Goal: Book appointment/travel/reservation

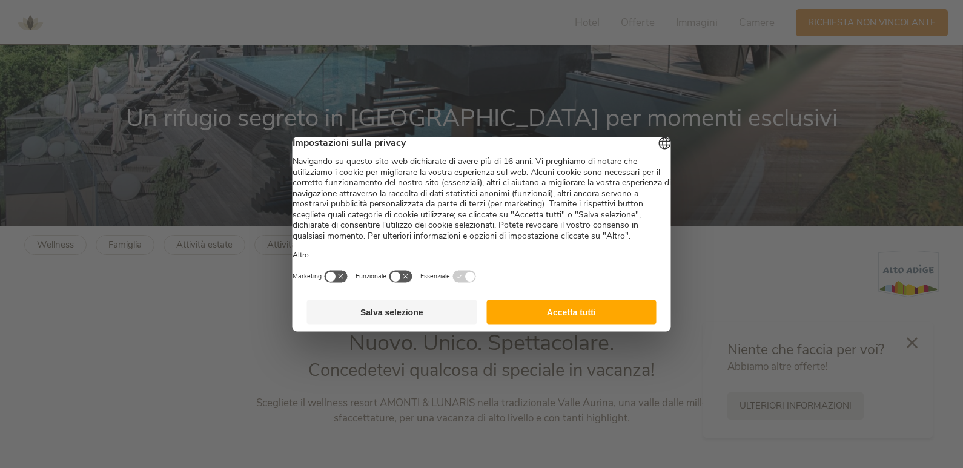
click at [535, 324] on button "Accetta tutti" at bounding box center [571, 312] width 170 height 24
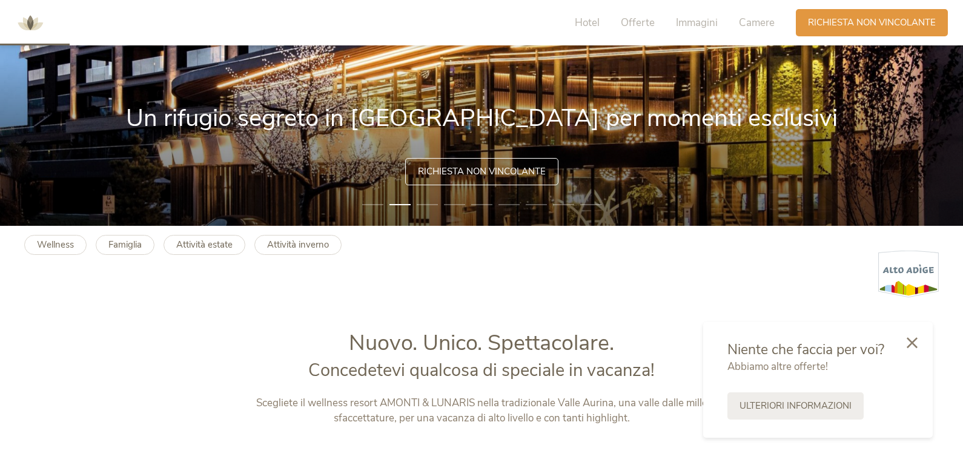
click at [474, 172] on span "Richiesta non vincolante" at bounding box center [482, 171] width 128 height 13
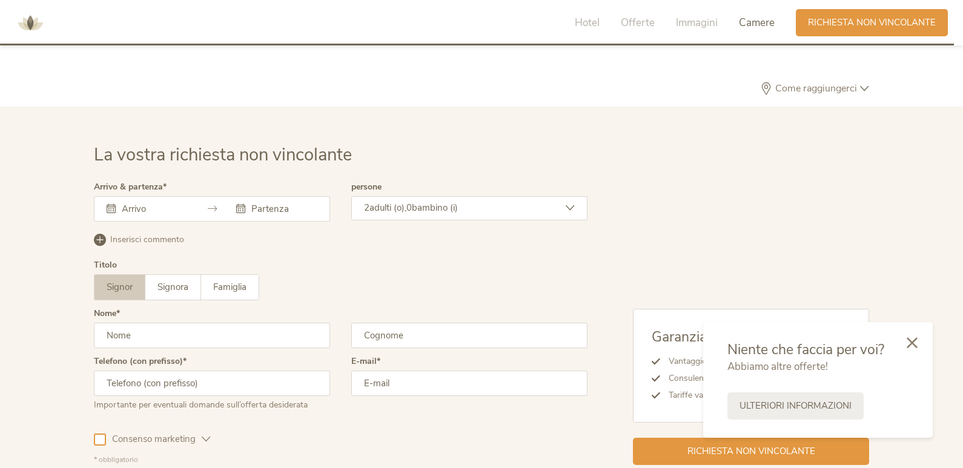
scroll to position [3612, 0]
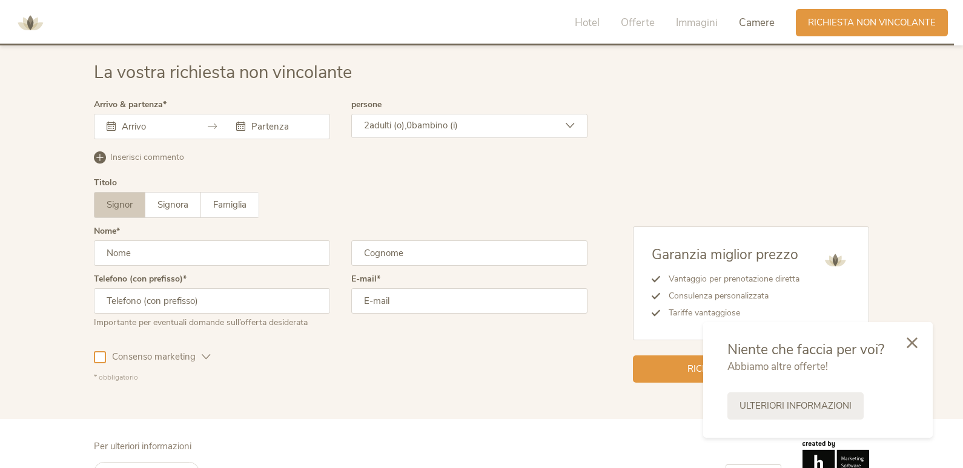
click at [146, 119] on div at bounding box center [212, 126] width 236 height 25
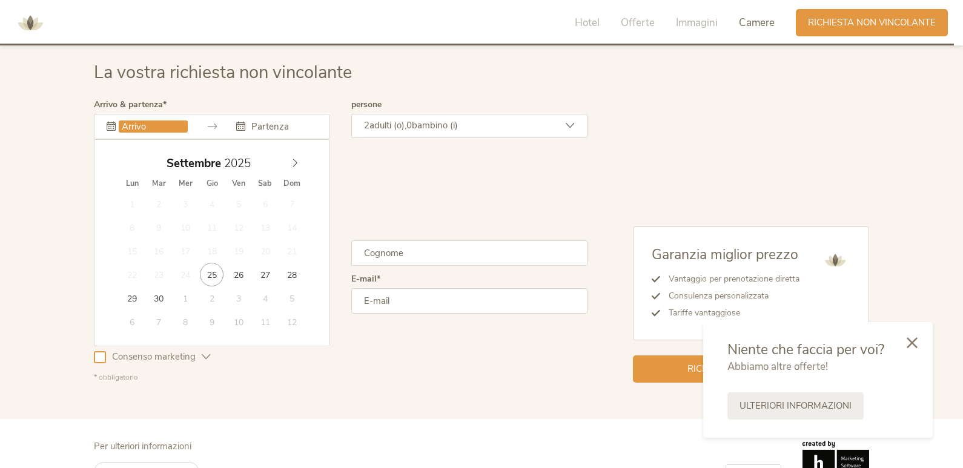
click at [148, 127] on input "text" at bounding box center [153, 126] width 69 height 12
click at [295, 163] on icon at bounding box center [295, 163] width 8 height 8
type input "27.12.2025"
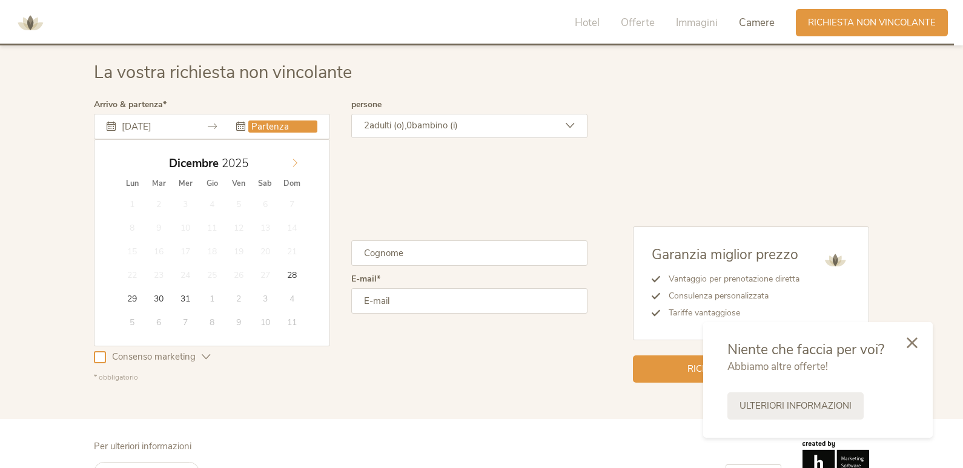
type input "2026"
click at [300, 166] on span at bounding box center [295, 160] width 21 height 17
type input "03.01.2026"
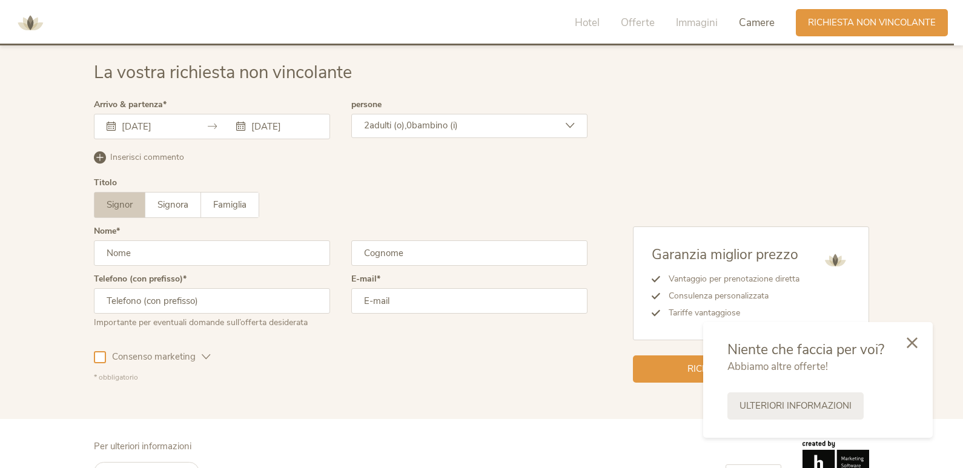
click at [478, 130] on div "2 adulti (o), 0 bambino (i)" at bounding box center [469, 126] width 236 height 24
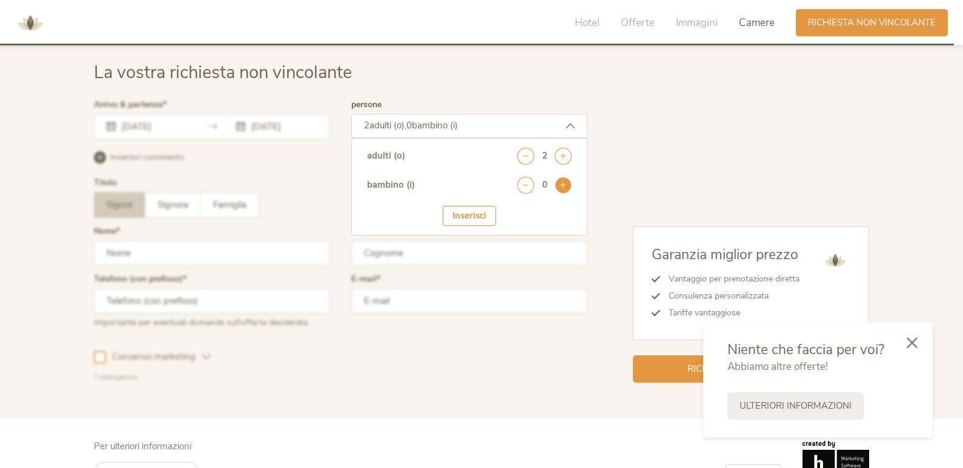
click at [564, 186] on icon at bounding box center [563, 185] width 17 height 17
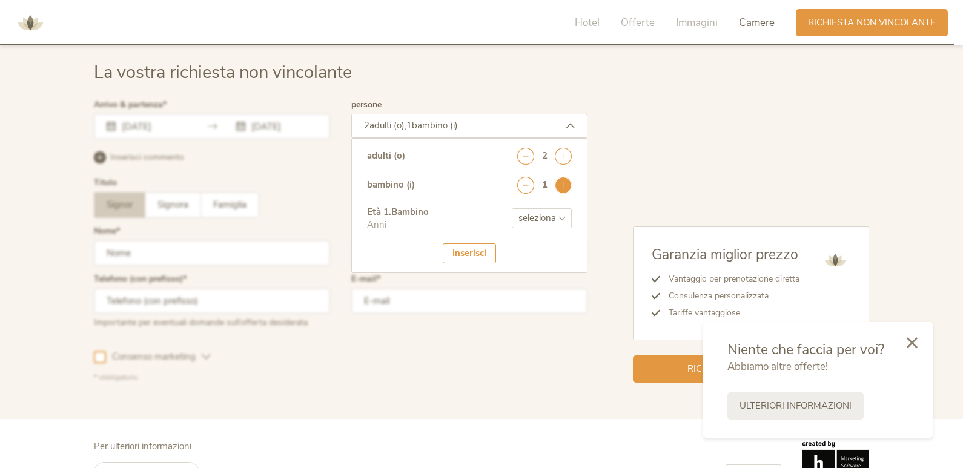
click at [564, 186] on icon at bounding box center [563, 185] width 17 height 17
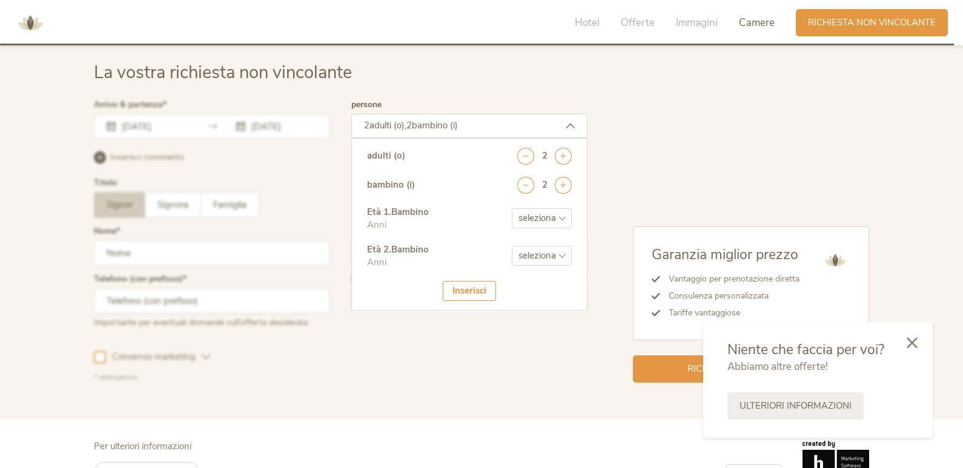
click at [515, 218] on select "seleziona 0 1 2 3 4 5 6 7 8 9 10 11 12 13 14 15 16 17" at bounding box center [542, 218] width 60 height 20
select select "9"
click at [512, 208] on select "seleziona 0 1 2 3 4 5 6 7 8 9 10 11 12 13 14 15 16 17" at bounding box center [542, 218] width 60 height 20
click at [539, 255] on select "seleziona 0 1 2 3 4 5 6 7 8 9 10 11 12 13 14 15 16 17" at bounding box center [542, 256] width 60 height 20
select select "13"
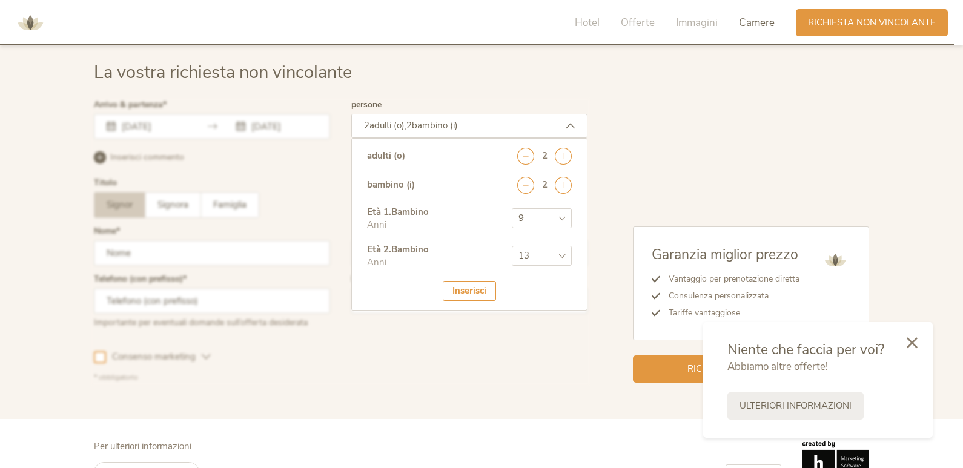
click at [512, 246] on select "seleziona 0 1 2 3 4 5 6 7 8 9 10 11 12 13 14 15 16 17" at bounding box center [542, 256] width 60 height 20
click at [451, 338] on div at bounding box center [340, 241] width 499 height 288
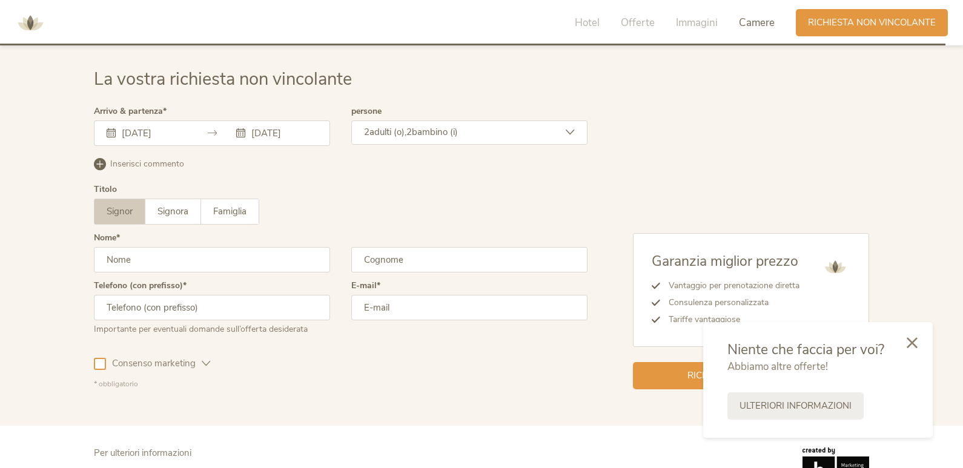
scroll to position [3526, 0]
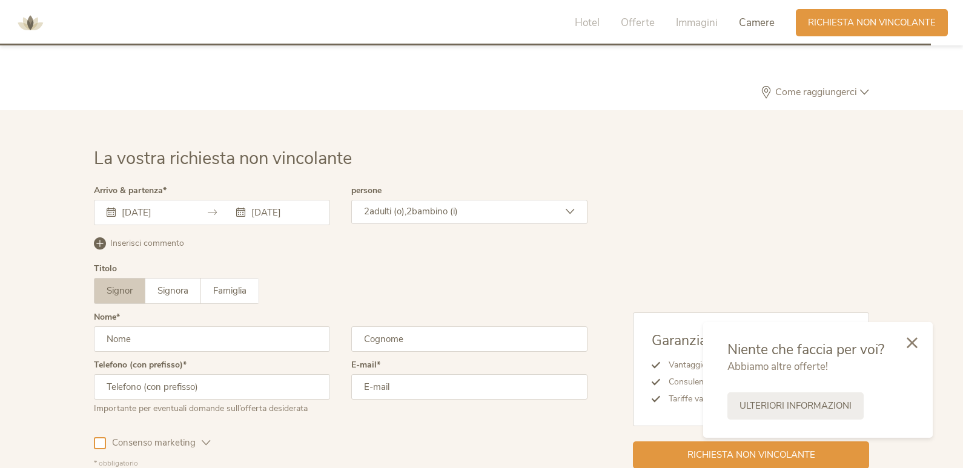
click at [168, 340] on input "text" at bounding box center [212, 338] width 236 height 25
type input "ANDREA"
type input "BUFALINI"
type input "0775251745"
type input "autoscuolabufalini@libero.it"
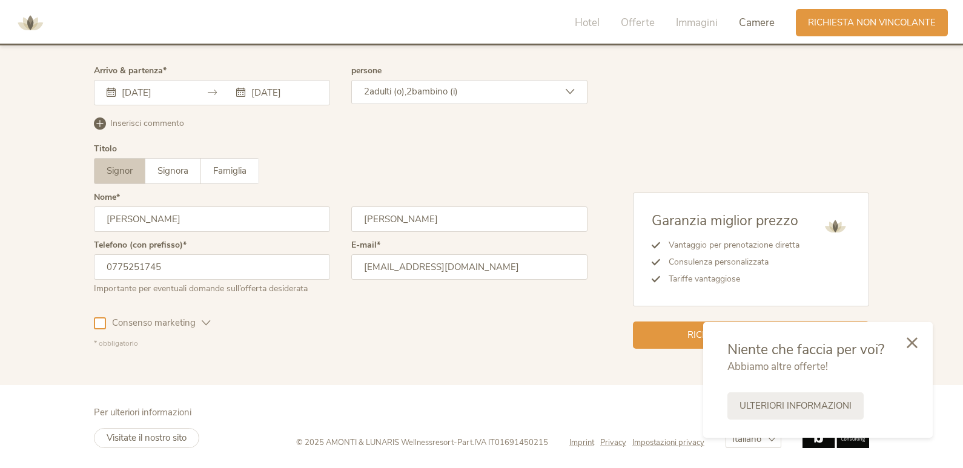
scroll to position [3647, 0]
click at [913, 346] on icon at bounding box center [911, 341] width 11 height 11
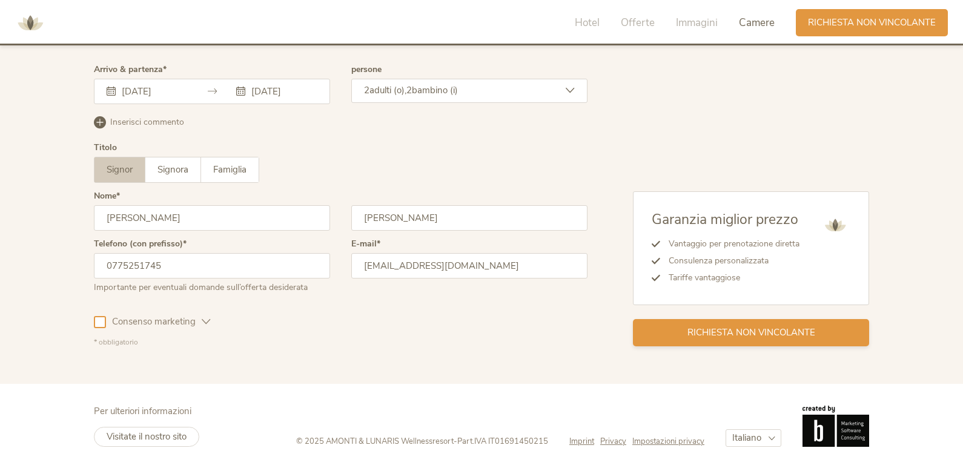
click at [674, 328] on div "Richiesta non vincolante" at bounding box center [751, 332] width 236 height 27
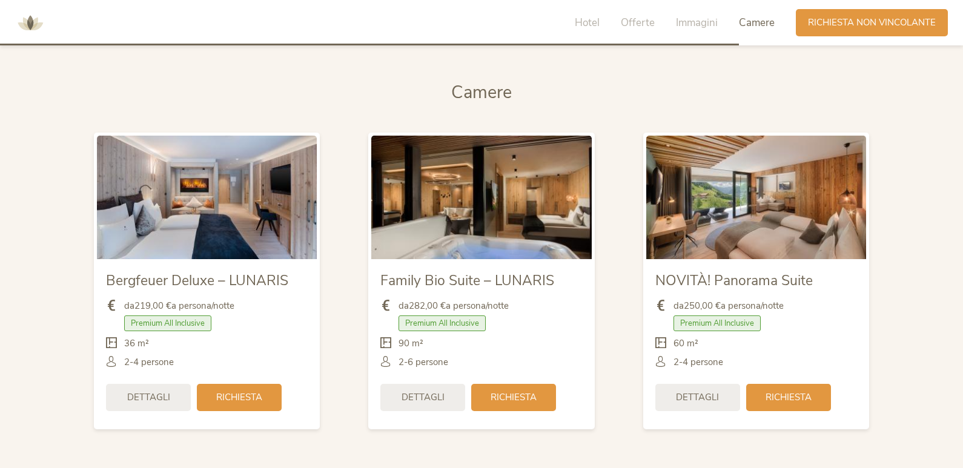
scroll to position [2800, 0]
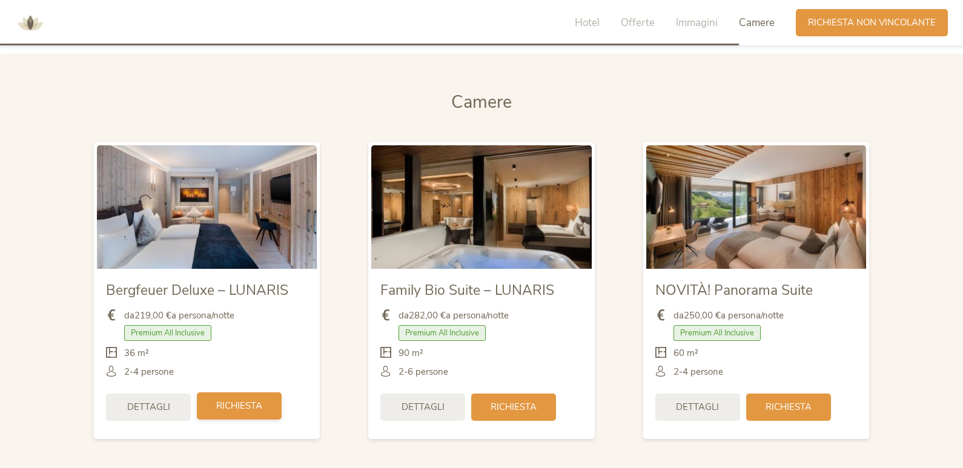
click at [209, 403] on div "Richiesta" at bounding box center [239, 405] width 85 height 27
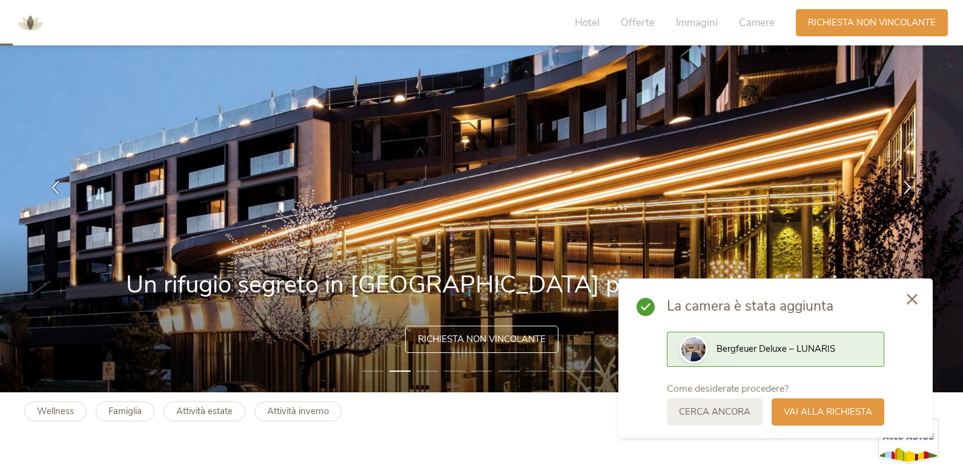
scroll to position [0, 0]
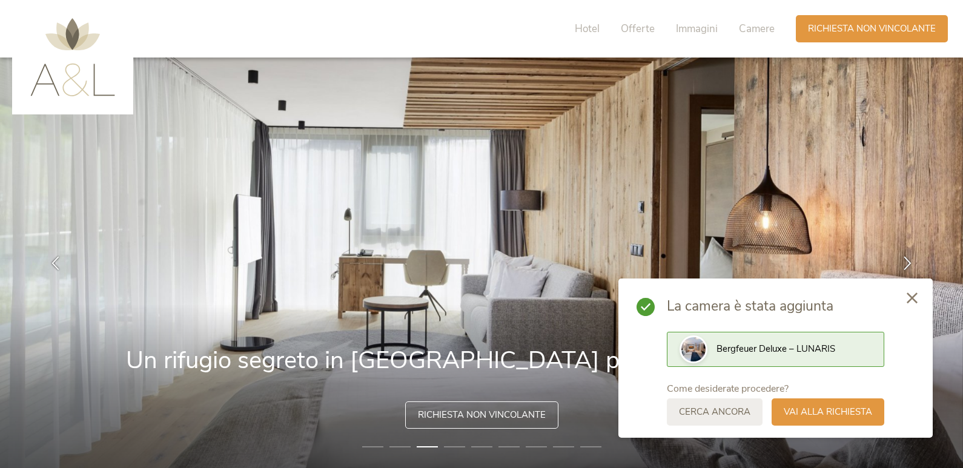
click at [912, 295] on icon at bounding box center [911, 297] width 11 height 11
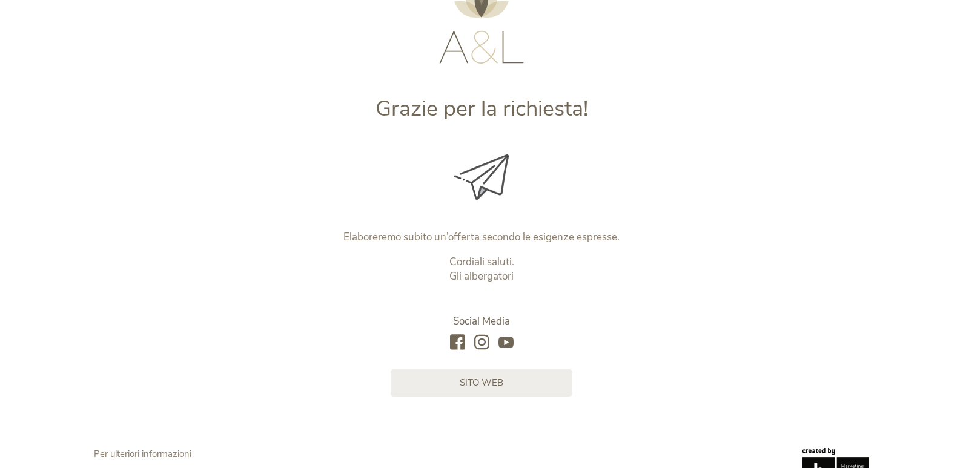
scroll to position [118, 0]
